Goal: Task Accomplishment & Management: Use online tool/utility

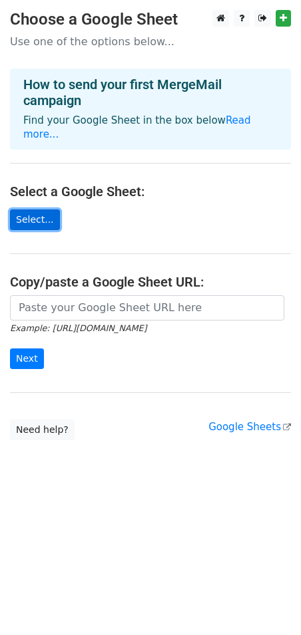
click at [30, 210] on link "Select..." at bounding box center [35, 220] width 50 height 21
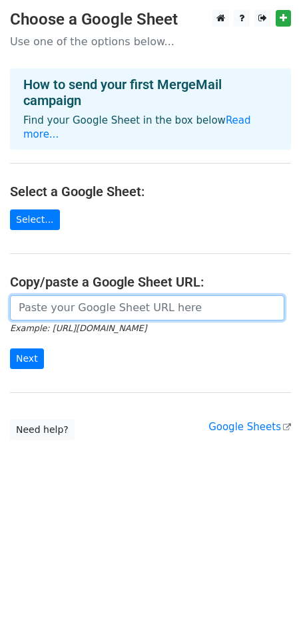
click at [198, 295] on input "url" at bounding box center [147, 307] width 274 height 25
paste input "https://docs.google.com/spreadsheets/d/1blj4Qb3XxFo679K0DtsPraLucg7SdIv5khFlKnZ…"
type input "https://docs.google.com/spreadsheets/d/1blj4Qb3XxFo679K0DtsPraLucg7SdIv5khFlKnZ…"
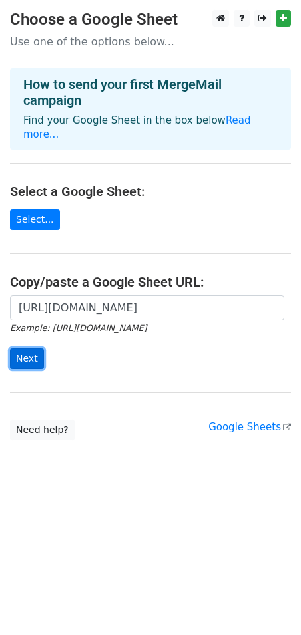
click at [29, 349] on input "Next" at bounding box center [27, 359] width 34 height 21
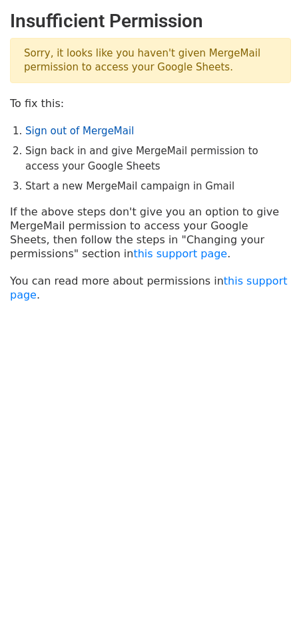
click at [98, 134] on link "Sign out of MergeMail" at bounding box center [79, 131] width 108 height 12
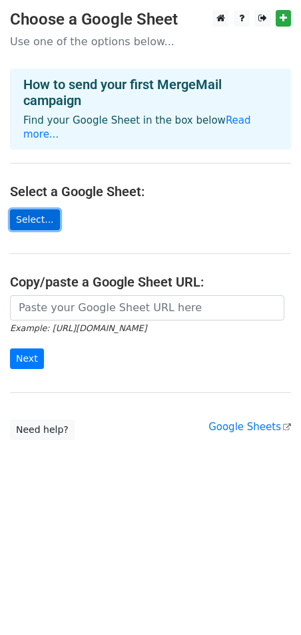
click at [40, 210] on link "Select..." at bounding box center [35, 220] width 50 height 21
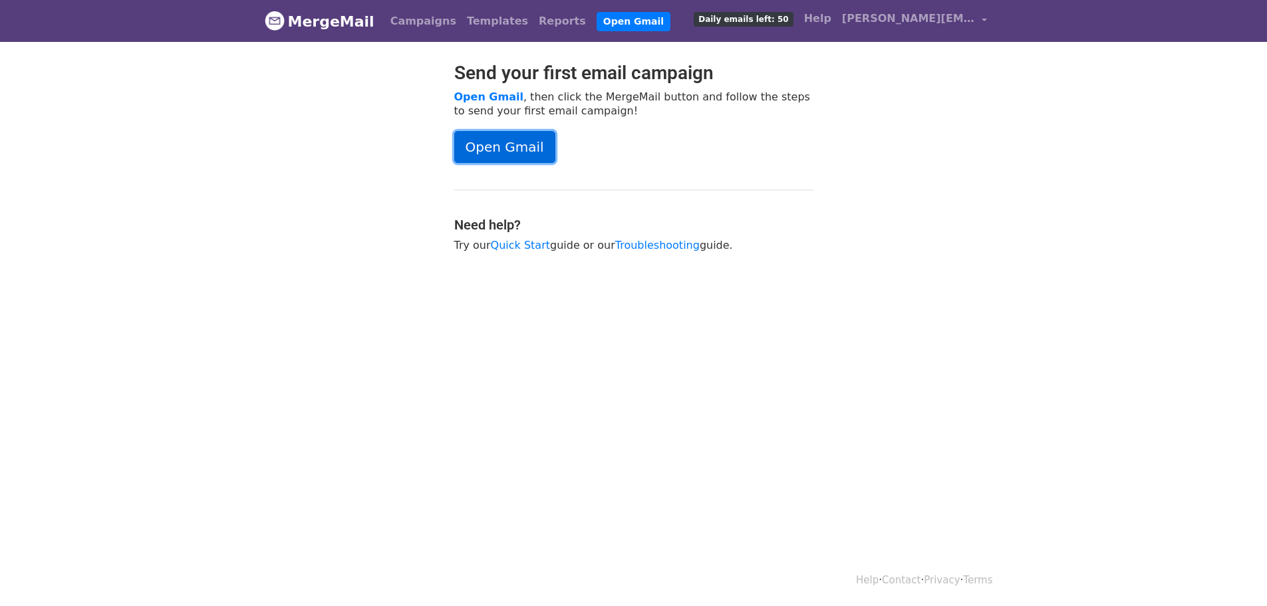
click at [471, 148] on link "Open Gmail" at bounding box center [504, 147] width 101 height 32
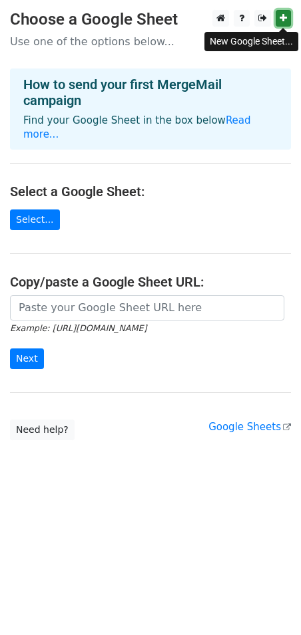
click at [282, 17] on icon at bounding box center [282, 17] width 7 height 9
click at [31, 210] on link "Select..." at bounding box center [35, 220] width 50 height 21
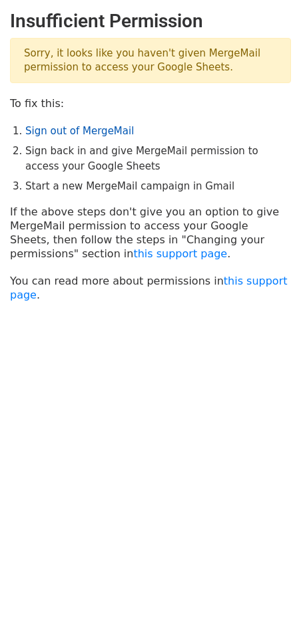
click at [84, 131] on link "Sign out of MergeMail" at bounding box center [79, 131] width 108 height 12
